Goal: Information Seeking & Learning: Get advice/opinions

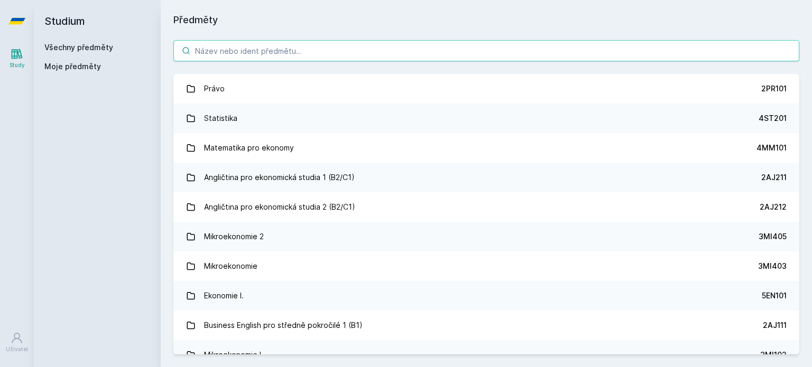
click at [307, 57] on input "search" at bounding box center [486, 50] width 626 height 21
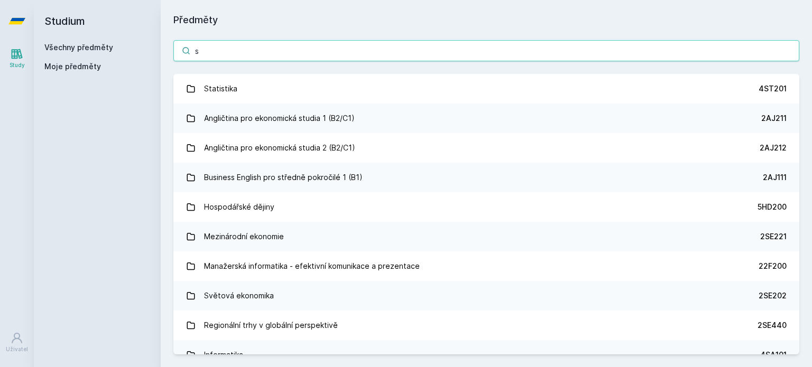
click at [277, 48] on input "s" at bounding box center [486, 50] width 626 height 21
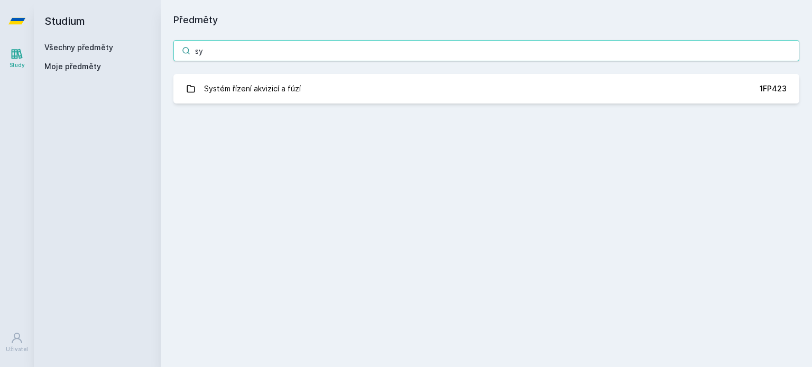
type input "s"
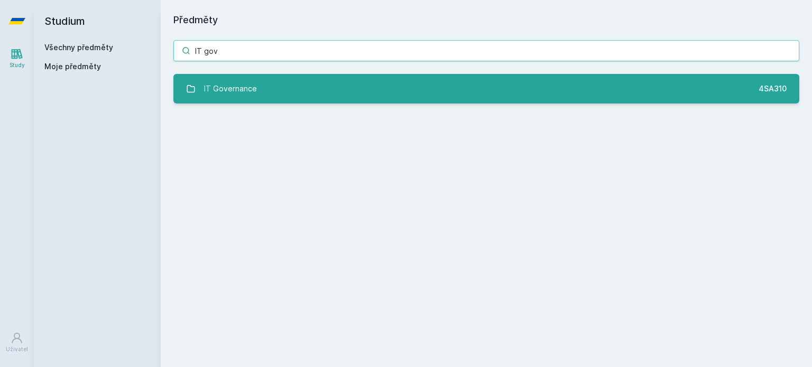
type input "IT gov"
click at [284, 87] on link "IT Governance 4SA310" at bounding box center [486, 89] width 626 height 30
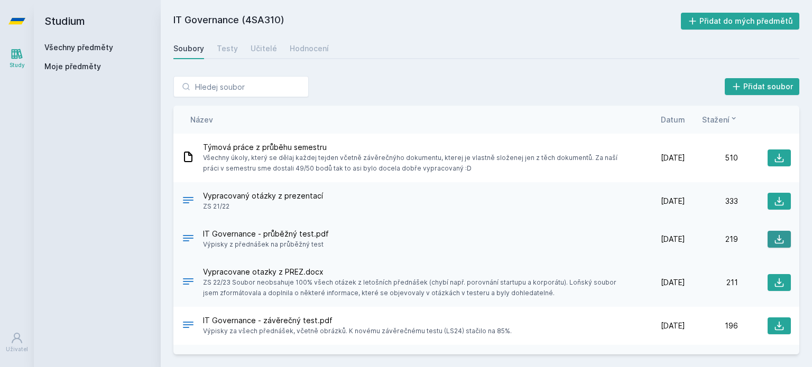
click at [775, 238] on icon at bounding box center [779, 239] width 11 height 11
click at [191, 89] on input "search" at bounding box center [240, 86] width 135 height 21
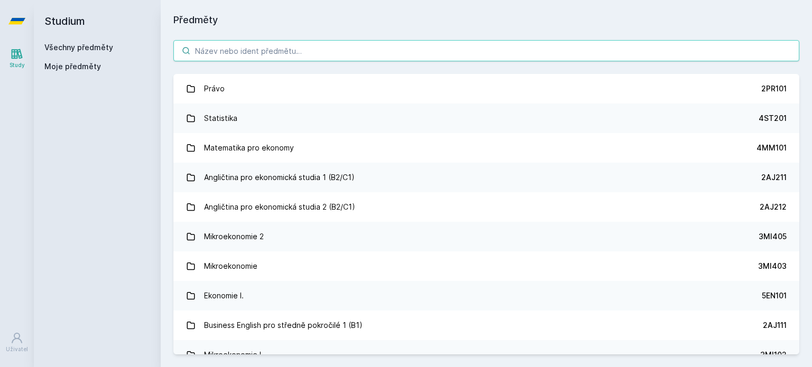
click at [209, 56] on input "search" at bounding box center [486, 50] width 626 height 21
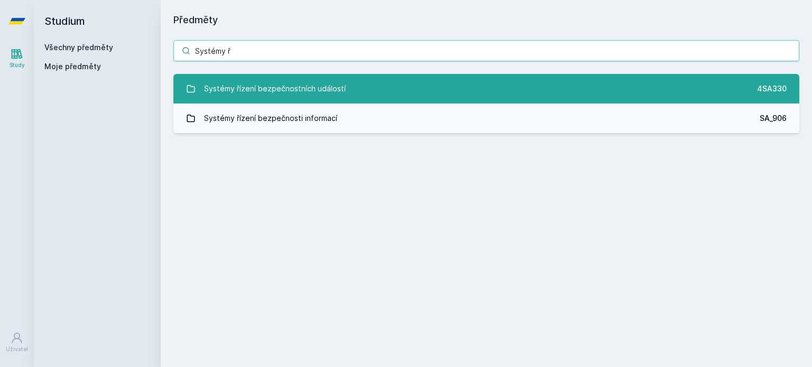
type input "Systémy ř"
click at [261, 79] on div "Systémy řízení bezpečnostních událostí" at bounding box center [275, 88] width 142 height 21
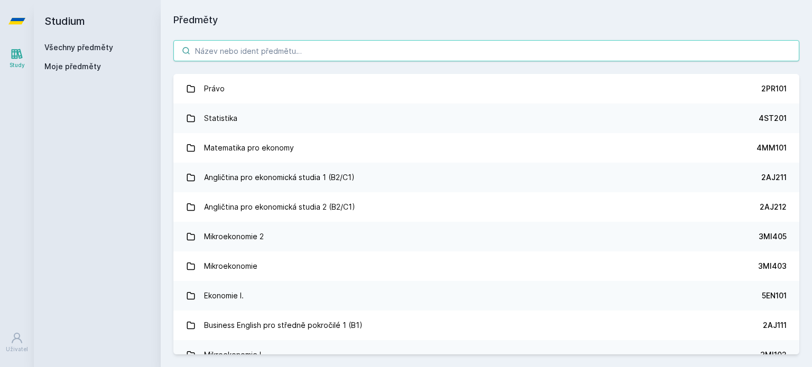
click at [231, 57] on input "search" at bounding box center [486, 50] width 626 height 21
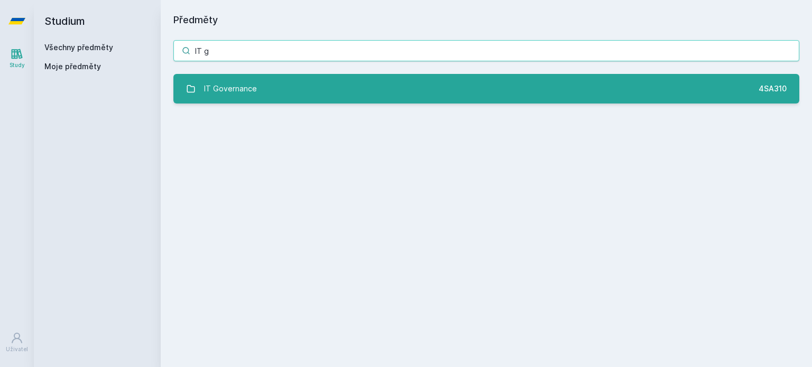
type input "IT g"
click at [237, 95] on div "IT Governance" at bounding box center [230, 88] width 53 height 21
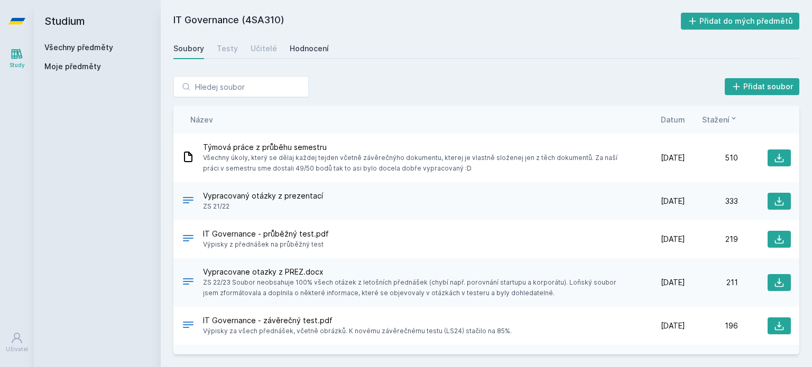
click at [309, 53] on div "Hodnocení" at bounding box center [309, 48] width 39 height 11
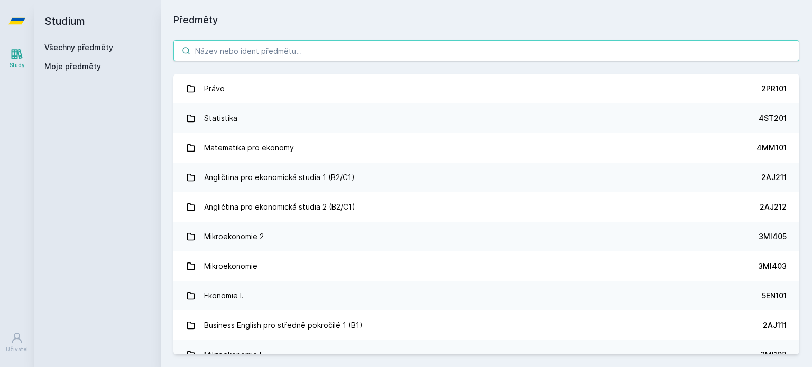
click at [232, 52] on input "search" at bounding box center [486, 50] width 626 height 21
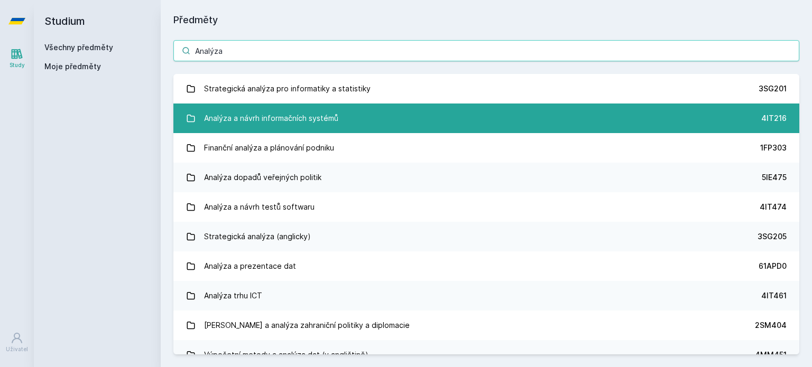
type input "Analýza"
click at [270, 117] on div "Analýza a návrh informačních systémů" at bounding box center [271, 118] width 134 height 21
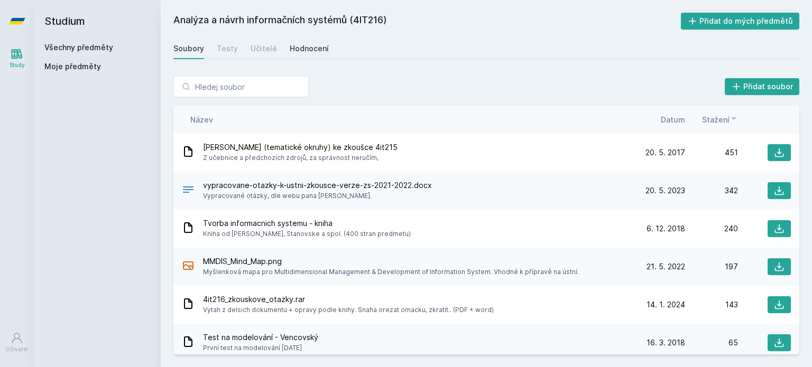
click at [319, 51] on div "Hodnocení" at bounding box center [309, 48] width 39 height 11
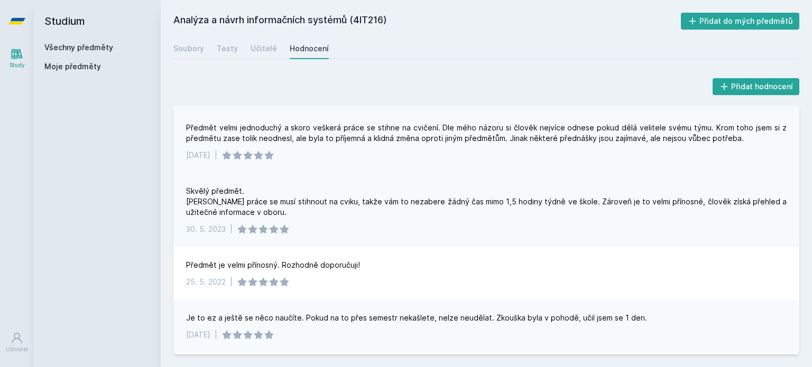
scroll to position [161, 0]
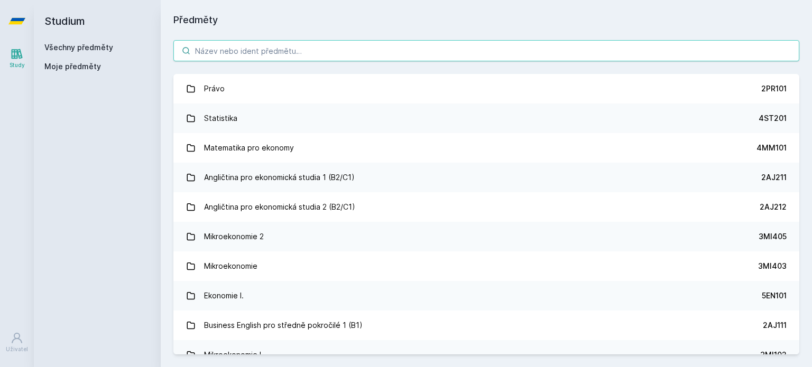
click at [217, 59] on input "search" at bounding box center [486, 50] width 626 height 21
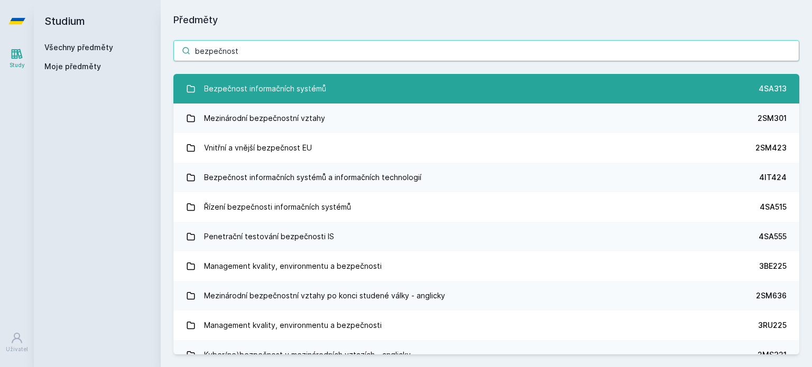
type input "bezpečnost"
click at [241, 83] on div "Bezpečnost informačních systémů" at bounding box center [265, 88] width 122 height 21
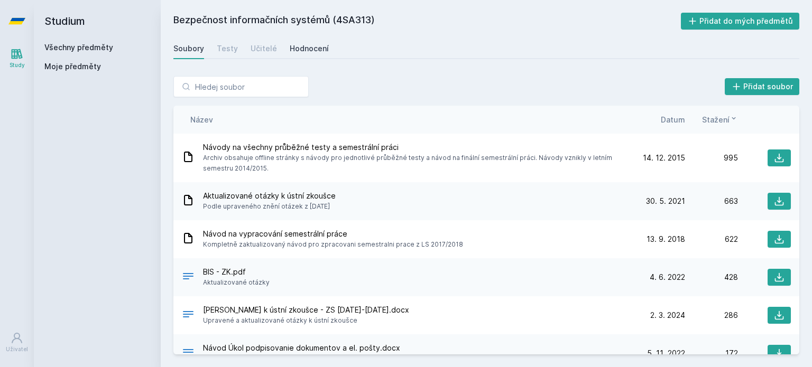
click at [310, 47] on div "Hodnocení" at bounding box center [309, 48] width 39 height 11
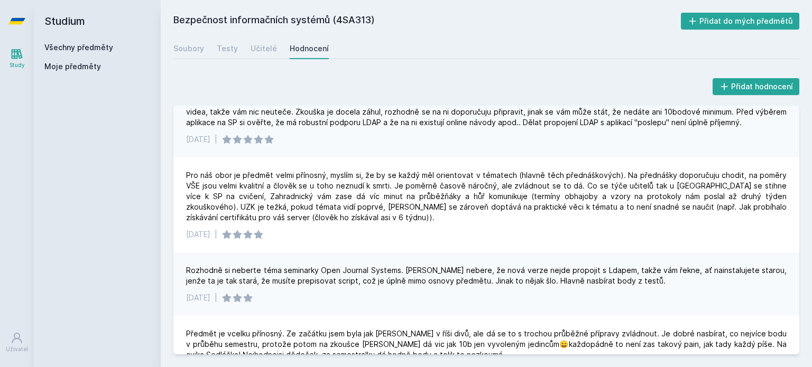
scroll to position [346, 0]
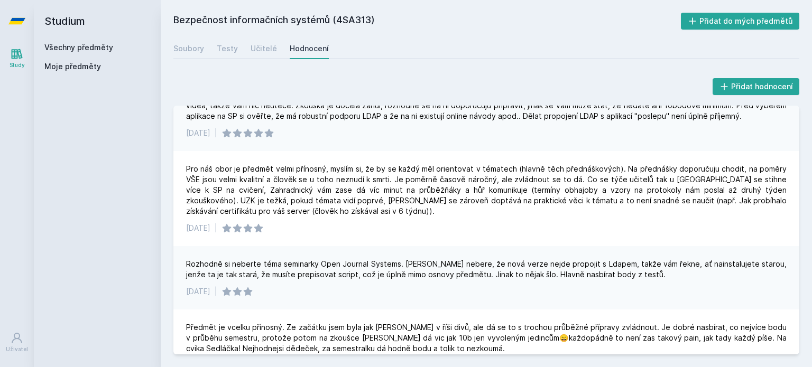
click at [257, 61] on div "Bezpečnost informačních systémů (4SA313) Přidat do mých předmětů [GEOGRAPHIC_DA…" at bounding box center [486, 184] width 626 height 342
click at [256, 52] on div "Učitelé" at bounding box center [264, 48] width 26 height 11
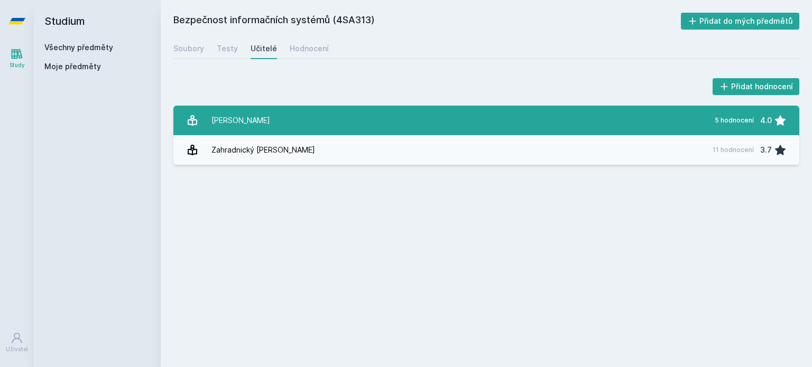
click at [331, 112] on link "[PERSON_NAME] 5 hodnocení 4.0" at bounding box center [486, 121] width 626 height 30
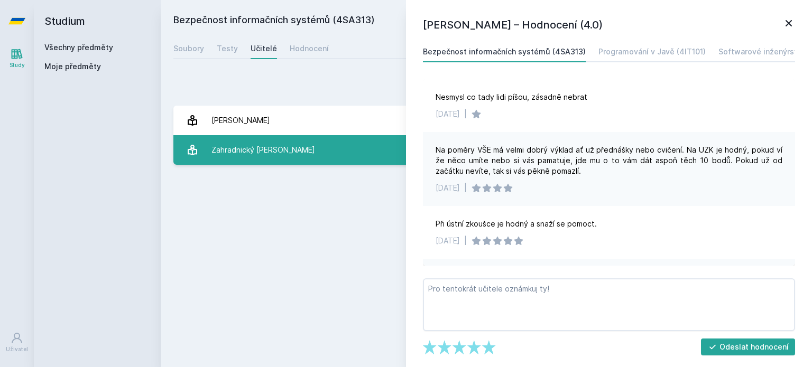
click at [282, 148] on link "Zahradnický [PERSON_NAME] 11 hodnocení 3.7" at bounding box center [486, 150] width 626 height 30
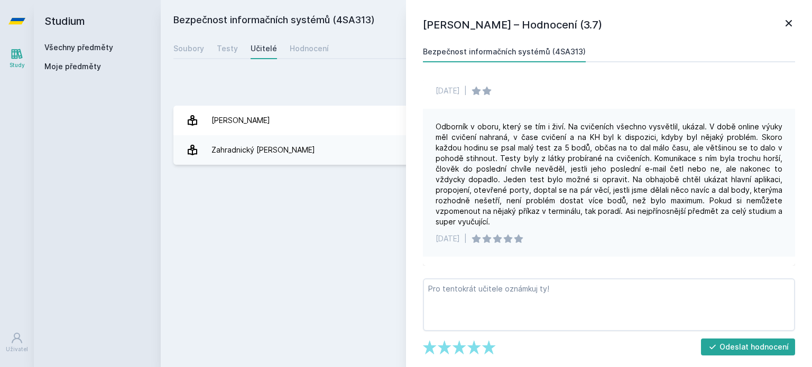
scroll to position [563, 0]
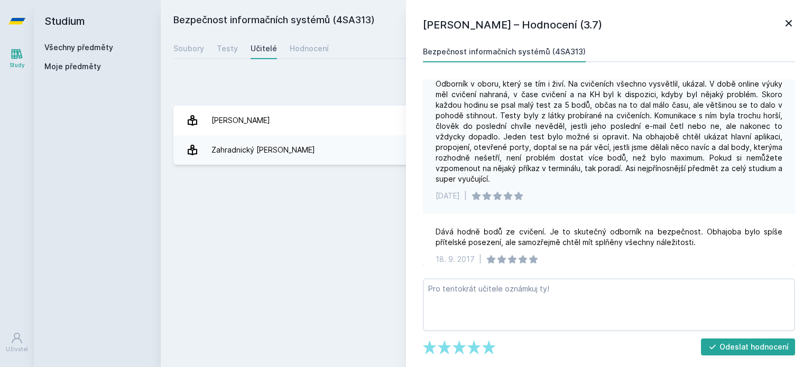
click at [282, 175] on div "Přidat hodnocení [PERSON_NAME] – Hodnocení (3.7) Bezpečnost informačních systém…" at bounding box center [486, 120] width 651 height 114
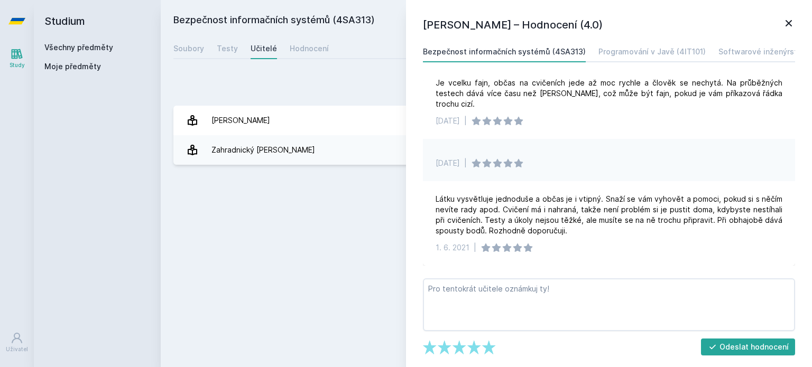
scroll to position [119, 0]
click at [793, 29] on icon at bounding box center [789, 23] width 13 height 13
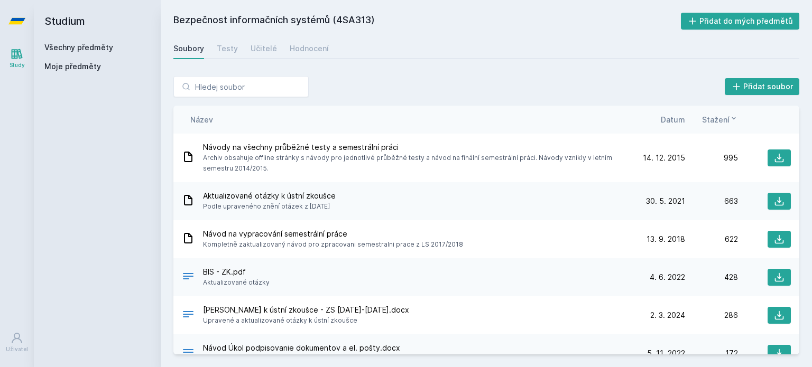
click at [63, 19] on h2 "Studium" at bounding box center [97, 21] width 106 height 42
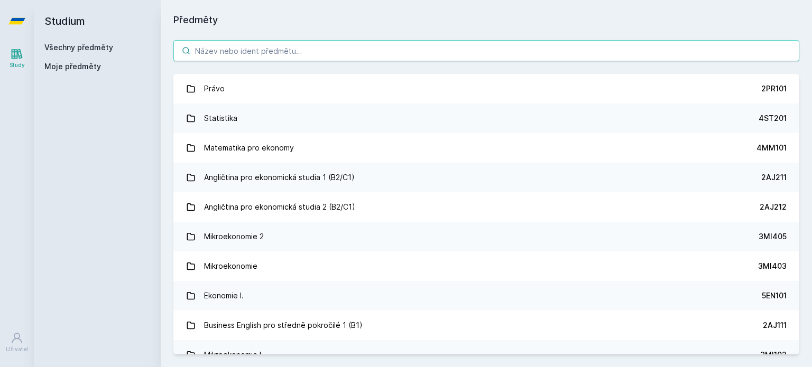
click at [262, 44] on input "search" at bounding box center [486, 50] width 626 height 21
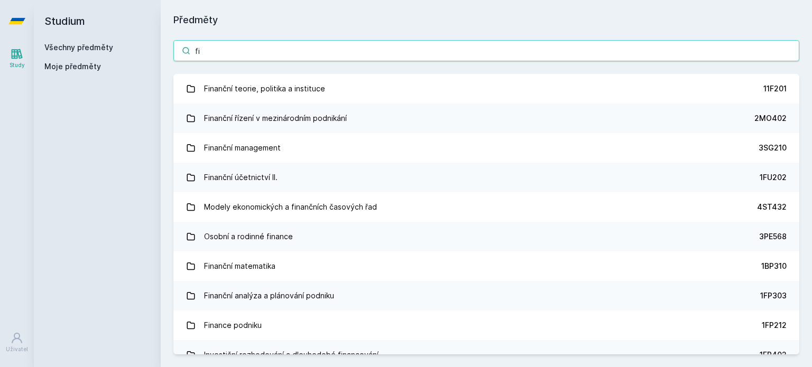
type input "f"
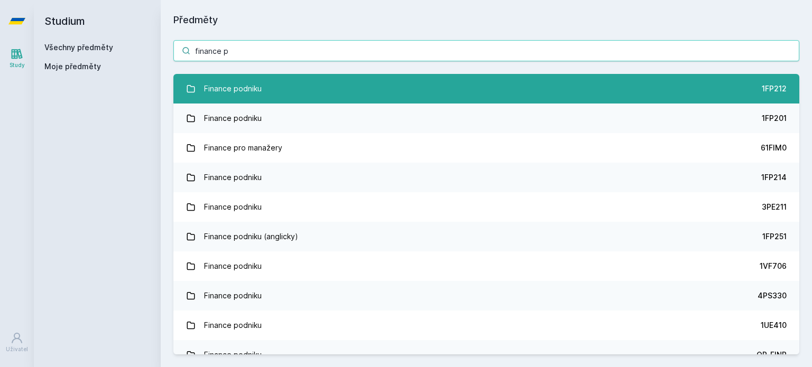
type input "finance p"
click at [261, 81] on link "Finance podniku 1FP212" at bounding box center [486, 89] width 626 height 30
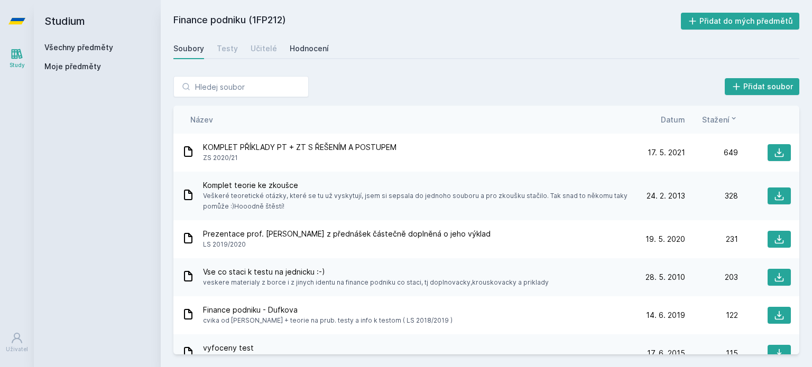
click at [302, 52] on div "Hodnocení" at bounding box center [309, 48] width 39 height 11
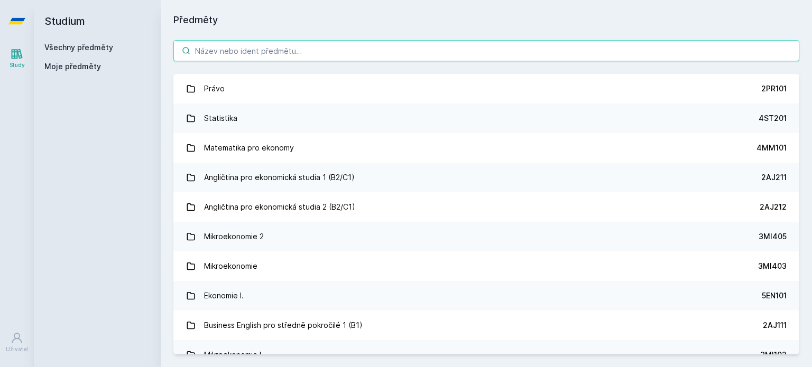
click at [251, 54] on input "search" at bounding box center [486, 50] width 626 height 21
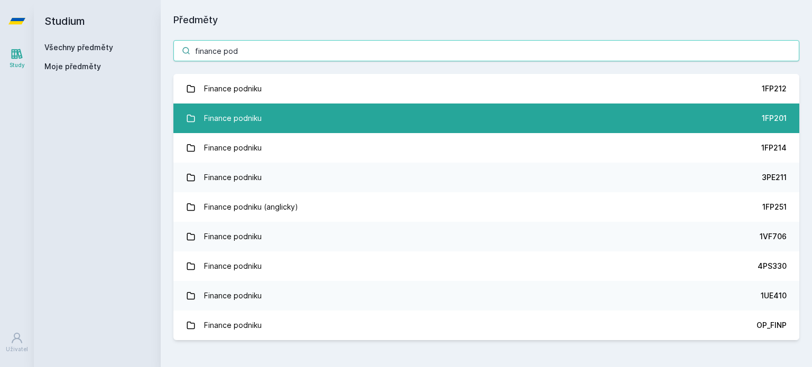
type input "finance pod"
click at [304, 109] on link "Finance podniku 1FP201" at bounding box center [486, 119] width 626 height 30
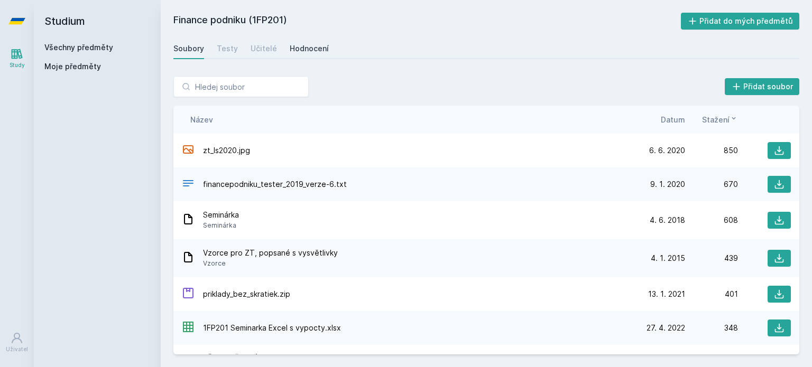
click at [316, 52] on div "Hodnocení" at bounding box center [309, 48] width 39 height 11
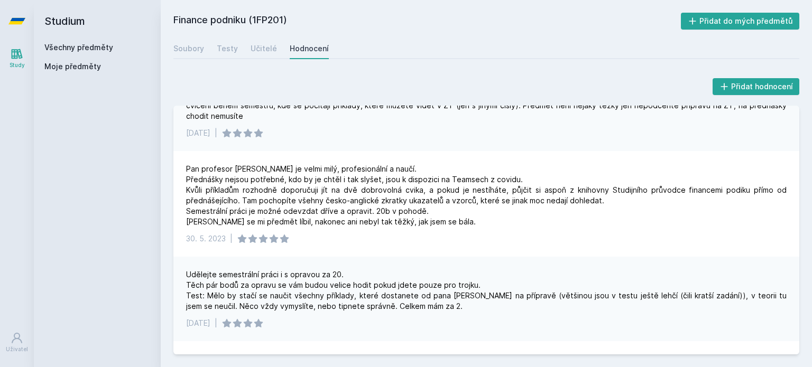
scroll to position [357, 0]
